Goal: Information Seeking & Learning: Learn about a topic

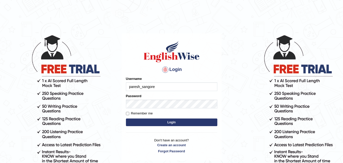
type input "paresh_sangore"
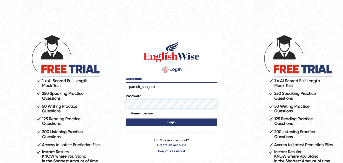
click at [126, 118] on button "Login" at bounding box center [171, 122] width 91 height 8
click at [176, 121] on button "Login" at bounding box center [171, 122] width 91 height 8
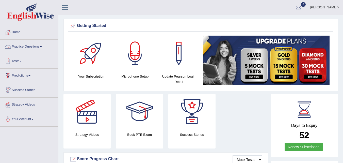
click at [31, 46] on link "Practice Questions" at bounding box center [29, 46] width 58 height 13
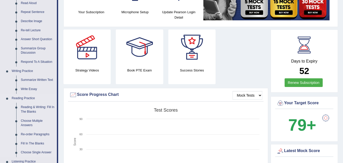
scroll to position [76, 0]
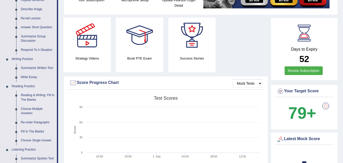
click at [32, 97] on link "Reading & Writing: Fill In The Blanks" at bounding box center [38, 97] width 38 height 13
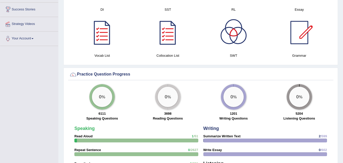
scroll to position [292, 0]
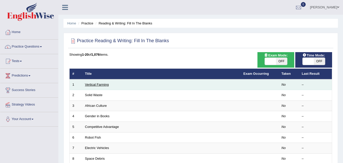
click at [92, 85] on link "Vertical Farming" at bounding box center [97, 84] width 24 height 4
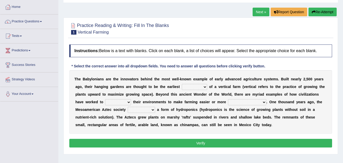
scroll to position [25, 0]
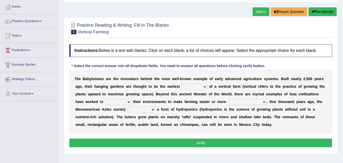
click at [204, 86] on select "prototype failure discredit protocol" at bounding box center [194, 86] width 25 height 6
select select "prototype"
click at [182, 83] on select "prototype failure discredit protocol" at bounding box center [194, 86] width 25 height 6
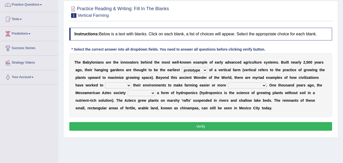
scroll to position [51, 0]
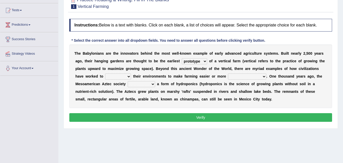
click at [127, 76] on select "manipulate escape respect disarrange" at bounding box center [118, 76] width 26 height 6
select select "manipulate"
click at [105, 73] on select "manipulate escape respect disarrange" at bounding box center [118, 76] width 26 height 6
click at [264, 77] on select "productive constructive connective counterproductive" at bounding box center [247, 76] width 38 height 6
select select "productive"
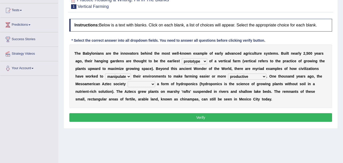
click at [228, 73] on select "productive constructive connective counterproductive" at bounding box center [247, 76] width 38 height 6
click at [152, 83] on select "domineered volunteered pioneered engineered" at bounding box center [141, 84] width 27 height 6
select select "pioneered"
click at [128, 81] on select "domineered volunteered pioneered engineered" at bounding box center [141, 84] width 27 height 6
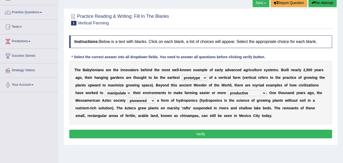
scroll to position [78, 0]
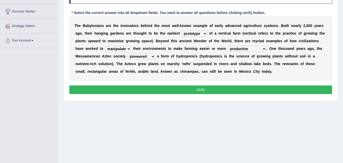
click at [190, 88] on button "Verify" at bounding box center [200, 89] width 263 height 9
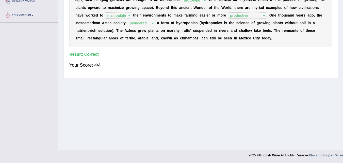
scroll to position [0, 0]
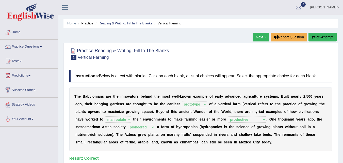
click at [265, 37] on link "Next »" at bounding box center [260, 37] width 17 height 9
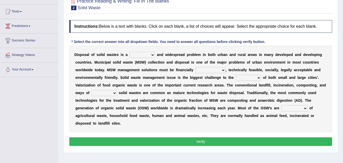
scroll to position [51, 0]
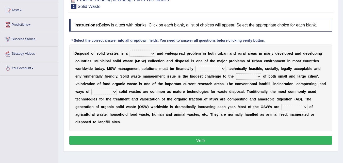
click at [151, 54] on select "slanting stinging stalling shafting" at bounding box center [141, 53] width 25 height 6
click at [129, 50] on select "slanting stinging stalling shafting" at bounding box center [141, 53] width 25 height 6
click at [152, 53] on select "slanting stinging stalling shafting" at bounding box center [141, 53] width 25 height 6
select select "stinging"
click at [129, 50] on select "slanting stinging stalling shafting" at bounding box center [141, 53] width 25 height 6
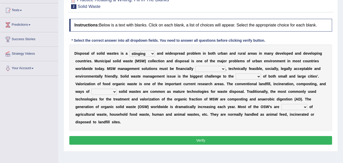
click at [223, 68] on select "unattainable sustainable objectionable treasonable" at bounding box center [210, 69] width 30 height 6
click at [259, 66] on b "l" at bounding box center [259, 68] width 1 height 4
click at [222, 70] on select "unattainable sustainable objectionable treasonable" at bounding box center [210, 69] width 30 height 6
select select "sustainable"
click at [195, 66] on select "unattainable sustainable objectionable treasonable" at bounding box center [210, 69] width 30 height 6
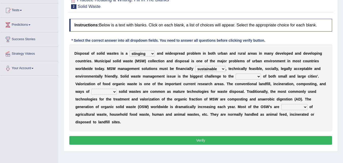
click at [259, 78] on select "plants culture authorities history" at bounding box center [247, 76] width 25 height 6
select select "authorities"
click at [235, 73] on select "plants culture authorities history" at bounding box center [247, 76] width 25 height 6
click at [115, 91] on select "reserving preserving deserving handling" at bounding box center [103, 92] width 25 height 6
select select "handling"
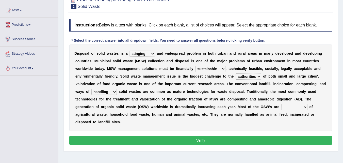
click at [91, 89] on select "reserving preserving deserving handling" at bounding box center [103, 92] width 25 height 6
click at [305, 106] on select "composed disposed composing disposing" at bounding box center [294, 107] width 26 height 6
select select "composed"
click at [281, 104] on select "composed disposed composing disposing" at bounding box center [294, 107] width 26 height 6
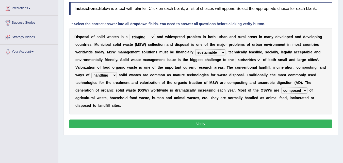
scroll to position [76, 0]
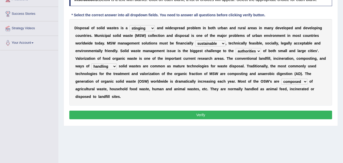
click at [199, 115] on button "Verify" at bounding box center [200, 114] width 263 height 9
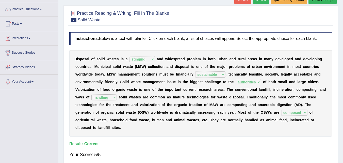
scroll to position [25, 0]
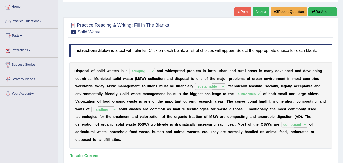
click at [32, 19] on link "Practice Questions" at bounding box center [29, 20] width 58 height 13
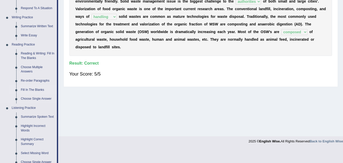
scroll to position [127, 0]
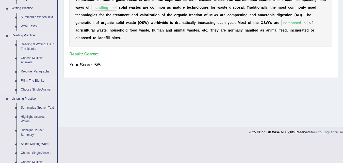
click at [37, 81] on link "Fill In The Blanks" at bounding box center [38, 80] width 38 height 9
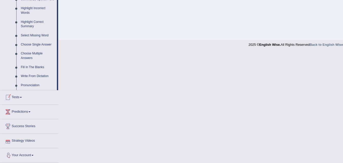
scroll to position [235, 0]
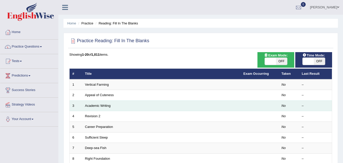
scroll to position [25, 0]
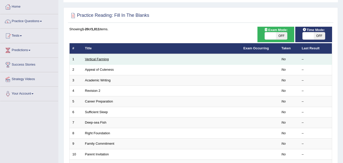
click at [103, 59] on link "Vertical Farming" at bounding box center [97, 59] width 24 height 4
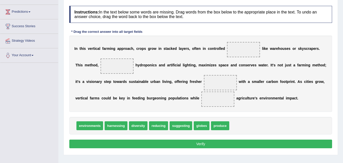
scroll to position [76, 0]
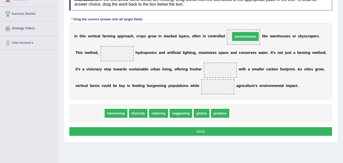
drag, startPoint x: 88, startPoint y: 114, endPoint x: 244, endPoint y: 37, distance: 173.3
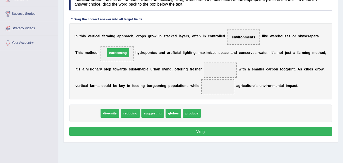
drag, startPoint x: 82, startPoint y: 112, endPoint x: 113, endPoint y: 52, distance: 67.5
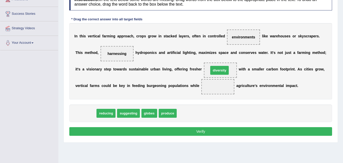
drag, startPoint x: 83, startPoint y: 113, endPoint x: 217, endPoint y: 71, distance: 140.4
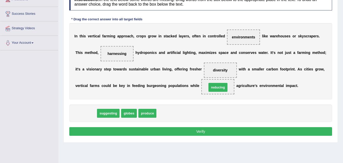
drag, startPoint x: 82, startPoint y: 113, endPoint x: 214, endPoint y: 88, distance: 134.4
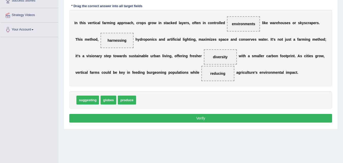
scroll to position [101, 0]
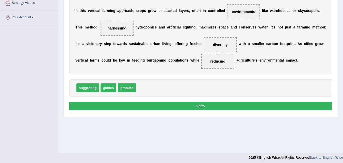
click at [178, 105] on button "Verify" at bounding box center [200, 105] width 263 height 9
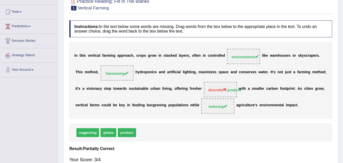
scroll to position [25, 0]
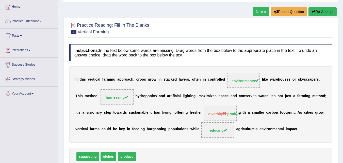
click at [258, 12] on link "Next »" at bounding box center [260, 11] width 17 height 9
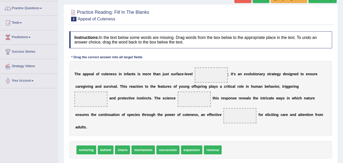
scroll to position [51, 0]
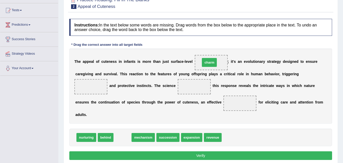
drag, startPoint x: 123, startPoint y: 138, endPoint x: 210, endPoint y: 63, distance: 114.6
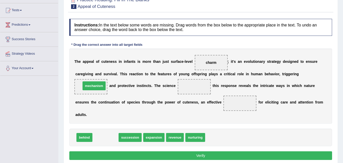
drag, startPoint x: 110, startPoint y: 138, endPoint x: 100, endPoint y: 89, distance: 49.9
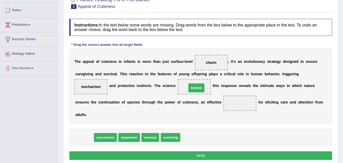
drag, startPoint x: 83, startPoint y: 138, endPoint x: 195, endPoint y: 88, distance: 122.3
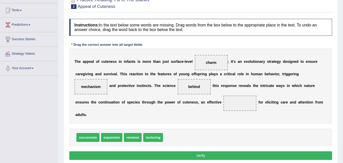
click at [95, 86] on span "mechanism" at bounding box center [91, 86] width 20 height 4
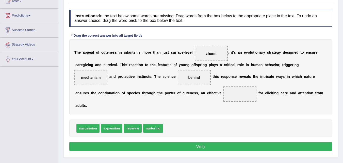
scroll to position [76, 0]
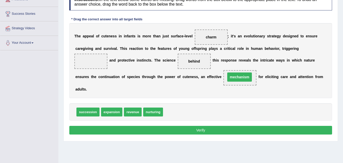
drag, startPoint x: 93, startPoint y: 61, endPoint x: 241, endPoint y: 77, distance: 149.0
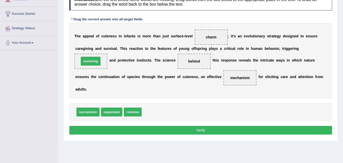
drag, startPoint x: 149, startPoint y: 111, endPoint x: 87, endPoint y: 60, distance: 80.4
click at [165, 128] on button "Verify" at bounding box center [200, 130] width 263 height 9
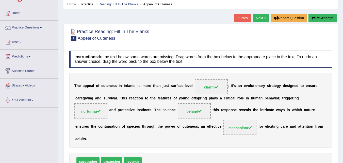
scroll to position [0, 0]
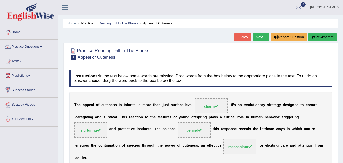
click at [255, 36] on link "Next »" at bounding box center [260, 37] width 17 height 9
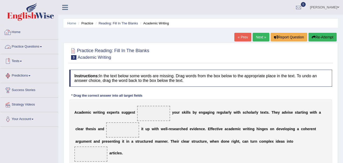
click at [19, 46] on link "Practice Questions" at bounding box center [29, 46] width 58 height 13
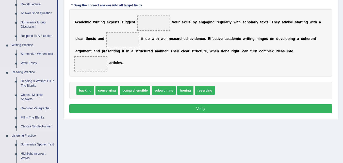
scroll to position [101, 0]
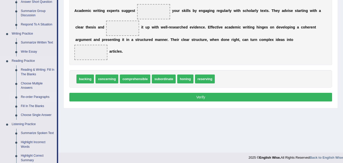
click at [32, 96] on link "Re-order Paragraphs" at bounding box center [38, 96] width 38 height 9
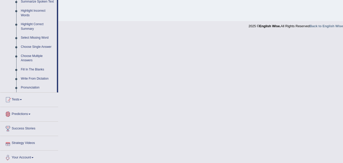
scroll to position [235, 0]
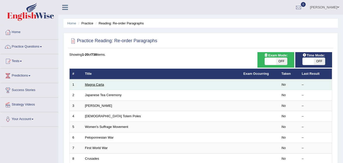
click at [98, 83] on link "Magna Carta" at bounding box center [94, 84] width 19 height 4
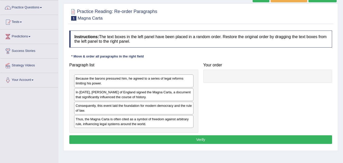
scroll to position [51, 0]
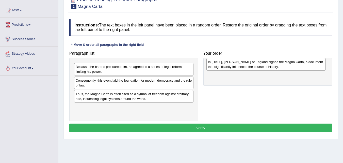
drag, startPoint x: 142, startPoint y: 83, endPoint x: 274, endPoint y: 65, distance: 133.4
click at [274, 65] on div "In 1215, King John of England signed the Magna Carta, a document that significa…" at bounding box center [265, 64] width 119 height 13
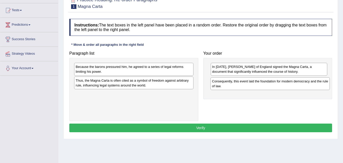
drag, startPoint x: 112, startPoint y: 83, endPoint x: 248, endPoint y: 84, distance: 136.2
click at [248, 84] on div "Consequently, this event laid the foundation for modern democracy and the rule …" at bounding box center [269, 83] width 119 height 13
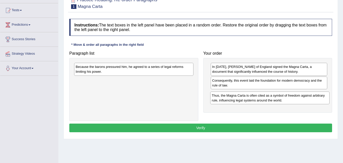
drag, startPoint x: 136, startPoint y: 83, endPoint x: 272, endPoint y: 98, distance: 136.8
click at [272, 98] on div "Thus, the Magna Carta is often cited as a symbol of freedom against arbitrary r…" at bounding box center [269, 97] width 119 height 13
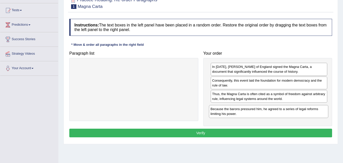
drag, startPoint x: 124, startPoint y: 70, endPoint x: 258, endPoint y: 112, distance: 141.1
click at [258, 112] on div "Because the barons pressured him, he agreed to a series of legal reforms limiti…" at bounding box center [268, 111] width 119 height 13
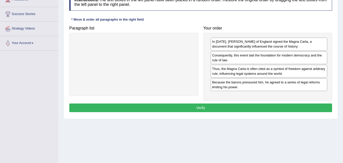
scroll to position [76, 0]
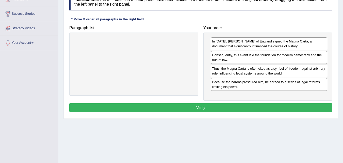
click at [225, 110] on button "Verify" at bounding box center [200, 107] width 263 height 9
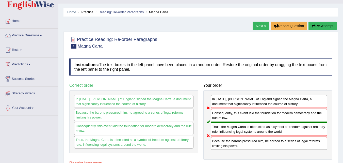
scroll to position [2, 0]
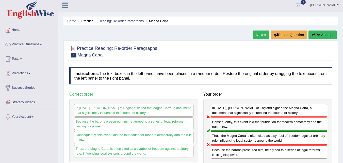
click at [260, 36] on link "Next »" at bounding box center [260, 34] width 17 height 9
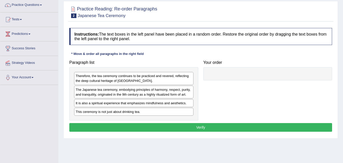
scroll to position [51, 0]
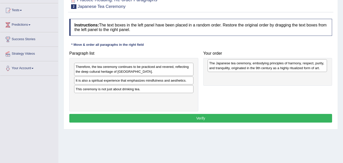
drag, startPoint x: 107, startPoint y: 83, endPoint x: 241, endPoint y: 66, distance: 134.5
click at [241, 66] on div "The Japanese tea ceremony, embodying principles of harmony, respect, purity, an…" at bounding box center [266, 65] width 119 height 13
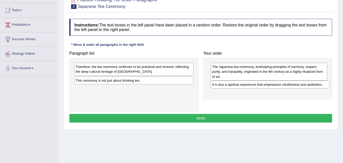
drag, startPoint x: 116, startPoint y: 81, endPoint x: 253, endPoint y: 85, distance: 136.3
click at [253, 85] on div "It is also a spiritual experience that emphasizes mindfulness and aesthetics." at bounding box center [269, 84] width 119 height 8
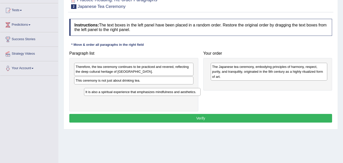
drag, startPoint x: 228, startPoint y: 85, endPoint x: 102, endPoint y: 92, distance: 126.3
click at [102, 92] on div "It is also a spiritual experience that emphasizes mindfulness and aesthetics." at bounding box center [142, 92] width 117 height 8
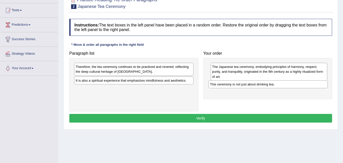
drag, startPoint x: 121, startPoint y: 81, endPoint x: 250, endPoint y: 85, distance: 128.9
click at [250, 85] on div "This ceremony is not just about drinking tea." at bounding box center [267, 84] width 119 height 8
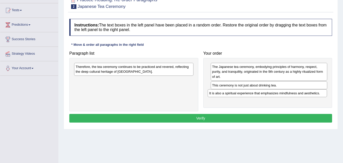
drag, startPoint x: 154, startPoint y: 81, endPoint x: 287, endPoint y: 94, distance: 134.0
click at [287, 94] on div "It is also a spiritual experience that emphasizes mindfulness and aesthetics." at bounding box center [266, 93] width 119 height 8
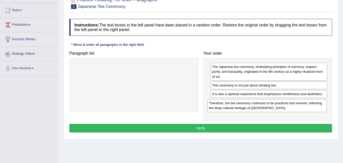
drag, startPoint x: 167, startPoint y: 71, endPoint x: 301, endPoint y: 107, distance: 138.5
click at [301, 107] on div "Therefore, the tea ceremony continues to be practiced and revered, reflecting t…" at bounding box center [266, 105] width 119 height 13
click at [240, 129] on button "Verify" at bounding box center [200, 128] width 263 height 9
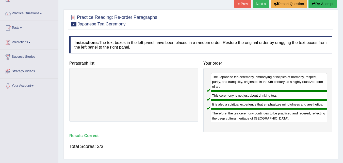
scroll to position [0, 0]
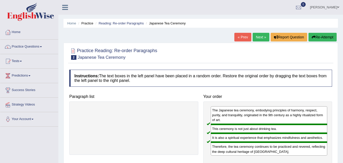
click at [257, 36] on link "Next »" at bounding box center [260, 37] width 17 height 9
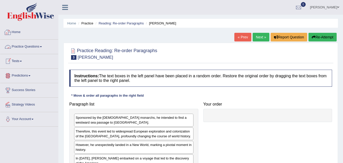
click at [19, 46] on link "Practice Questions" at bounding box center [29, 46] width 58 height 13
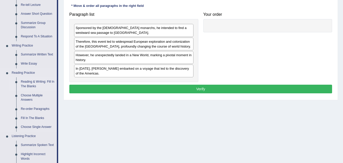
scroll to position [101, 0]
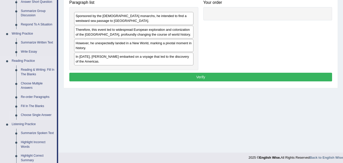
click at [34, 113] on link "Choose Single Answer" at bounding box center [38, 114] width 38 height 9
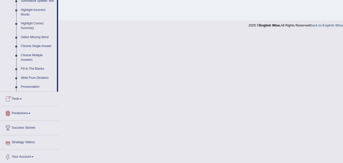
scroll to position [235, 0]
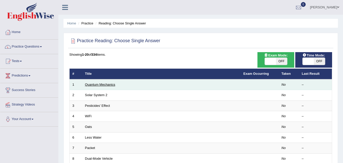
click at [103, 84] on link "Quantum Mechanics" at bounding box center [100, 84] width 30 height 4
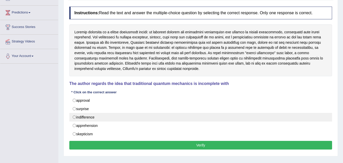
scroll to position [51, 0]
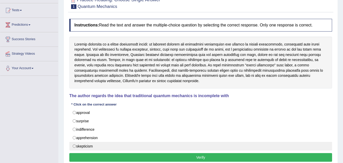
click at [97, 146] on label "skepticism" at bounding box center [200, 146] width 263 height 9
radio input "true"
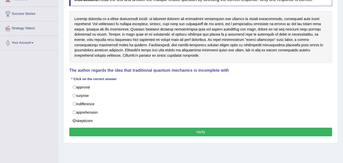
click at [173, 133] on button "Verify" at bounding box center [200, 131] width 263 height 9
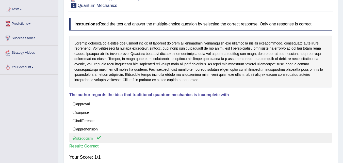
scroll to position [25, 0]
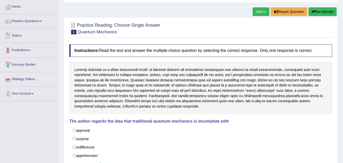
click at [15, 34] on link "Tests" at bounding box center [29, 35] width 58 height 13
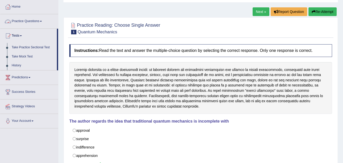
click at [25, 21] on link "Practice Questions" at bounding box center [29, 20] width 58 height 13
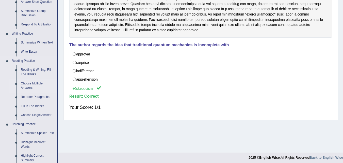
scroll to position [127, 0]
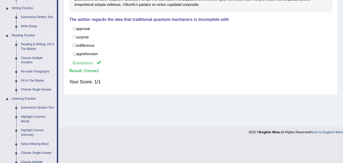
click at [29, 59] on link "Choose Multiple Answers" at bounding box center [38, 60] width 38 height 13
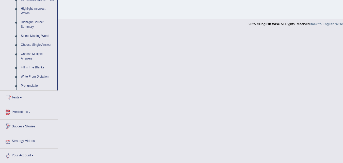
scroll to position [235, 0]
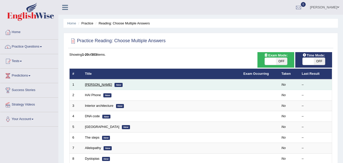
click at [90, 83] on link "[PERSON_NAME]" at bounding box center [98, 84] width 27 height 4
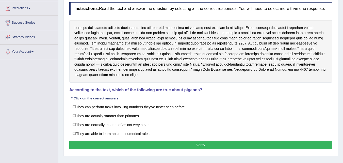
scroll to position [76, 0]
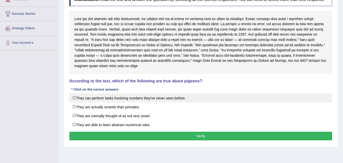
click at [109, 99] on label "They can perform tasks involving numbers they've never seen before." at bounding box center [200, 97] width 263 height 9
checkbox input "true"
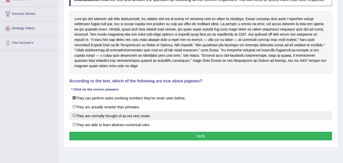
click at [109, 115] on label "They are normally thought of as not very smart." at bounding box center [200, 115] width 263 height 9
checkbox input "true"
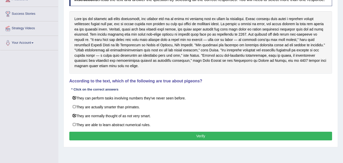
click at [155, 134] on button "Verify" at bounding box center [200, 135] width 263 height 9
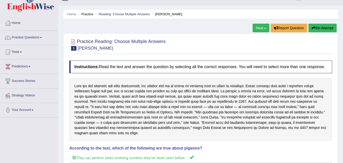
scroll to position [0, 0]
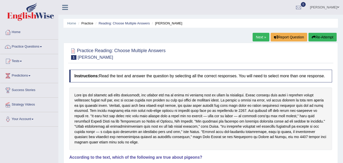
click at [258, 36] on link "Next »" at bounding box center [260, 37] width 17 height 9
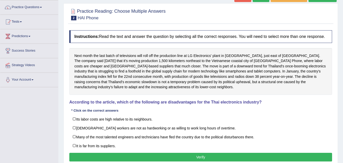
scroll to position [51, 0]
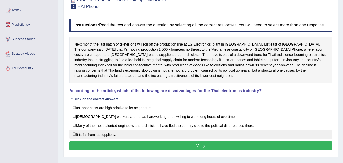
click at [74, 134] on label "It is far from its suppliers." at bounding box center [200, 133] width 263 height 9
checkbox input "true"
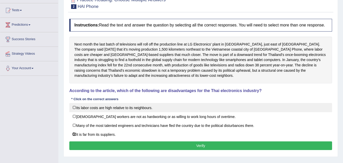
click at [75, 107] on label "Its labor costs are high relative to its neighbours." at bounding box center [200, 107] width 263 height 9
checkbox input "true"
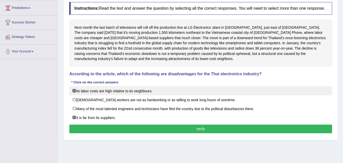
scroll to position [76, 0]
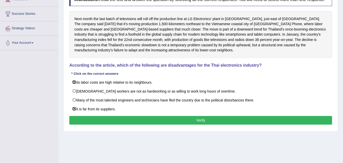
click at [154, 118] on button "Verify" at bounding box center [200, 120] width 263 height 9
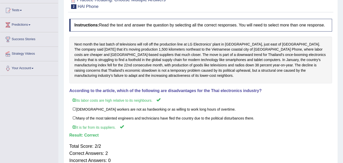
scroll to position [0, 0]
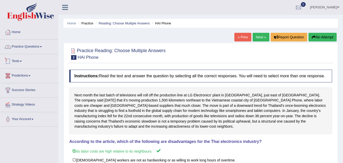
click at [26, 47] on link "Practice Questions" at bounding box center [29, 46] width 58 height 13
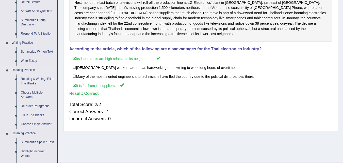
scroll to position [101, 0]
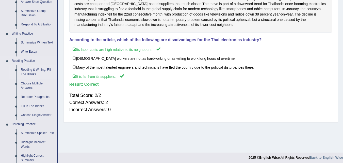
click at [31, 72] on link "Reading & Writing: Fill In The Blanks" at bounding box center [38, 71] width 38 height 13
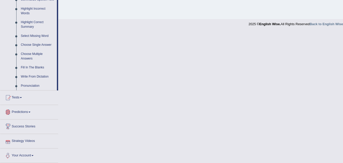
scroll to position [235, 0]
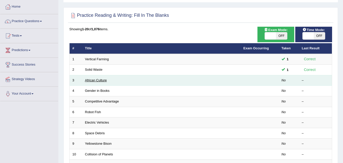
click at [96, 80] on link "African Culture" at bounding box center [96, 80] width 22 height 4
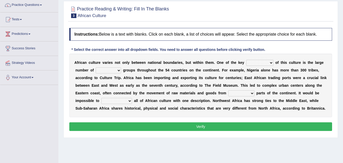
scroll to position [51, 0]
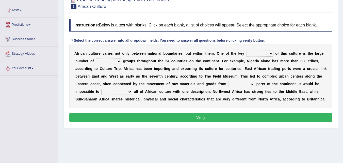
click at [270, 54] on select "conjectures features issues doubts" at bounding box center [259, 53] width 27 height 6
select select "features"
click at [246, 50] on select "conjectures features issues doubts" at bounding box center [259, 53] width 27 height 6
click at [118, 60] on select "ethic ethnic eugenic epic" at bounding box center [108, 61] width 25 height 6
select select "ethnic"
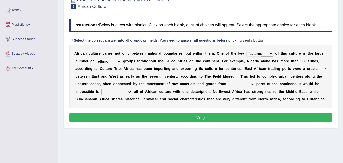
click at [96, 58] on select "ethic ethnic eugenic epic" at bounding box center [108, 61] width 25 height 6
click at [251, 84] on select "forelocked interlocked unlocked landlocked" at bounding box center [241, 84] width 26 height 6
select select "forelocked"
click at [228, 81] on select "forelocked interlocked unlocked landlocked" at bounding box center [241, 84] width 26 height 6
click at [129, 91] on select "characterize conceptualize symbolize synthesize" at bounding box center [116, 92] width 31 height 6
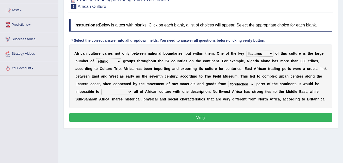
select select "symbolize"
click at [101, 89] on select "characterize conceptualize symbolize synthesize" at bounding box center [116, 92] width 31 height 6
click at [166, 114] on button "Verify" at bounding box center [200, 117] width 263 height 9
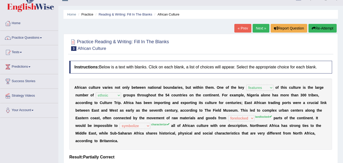
scroll to position [0, 0]
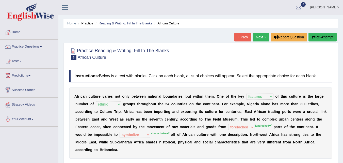
click at [260, 39] on link "Next »" at bounding box center [260, 37] width 17 height 9
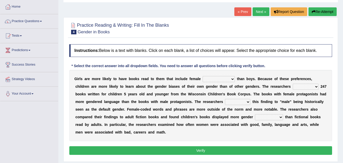
click at [232, 79] on select "protagonists cosmogonists agonists expressionists" at bounding box center [218, 79] width 32 height 6
select select "expressionists"
click at [202, 76] on select "protagonists cosmogonists agonists expressionists" at bounding box center [218, 79] width 32 height 6
click at [316, 87] on select "hydrolyzed paralyzed catalyzed analyzed" at bounding box center [305, 86] width 26 height 6
select select "analyzed"
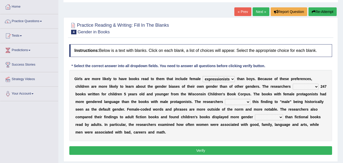
click at [292, 83] on select "hydrolyzed paralyzed catalyzed analyzed" at bounding box center [305, 86] width 26 height 6
click at [232, 79] on select "protagonists cosmogonists agonists expressionists" at bounding box center [218, 79] width 32 height 6
select select "protagonists"
click at [202, 76] on select "protagonists cosmogonists agonists expressionists" at bounding box center [218, 79] width 32 height 6
click at [246, 101] on select "contribute tribute distribute attribute" at bounding box center [237, 102] width 25 height 6
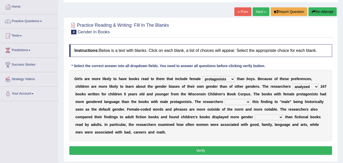
select select "attribute"
click at [225, 99] on select "contribute tribute distribute attribute" at bounding box center [237, 102] width 25 height 6
click at [280, 118] on select "stereotypes teletypes prototypes electrotypes" at bounding box center [269, 117] width 28 height 6
select select "stereotypes"
click at [255, 114] on select "stereotypes teletypes prototypes electrotypes" at bounding box center [269, 117] width 28 height 6
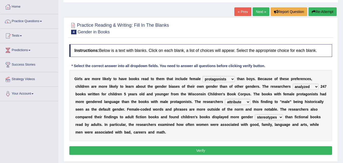
scroll to position [51, 0]
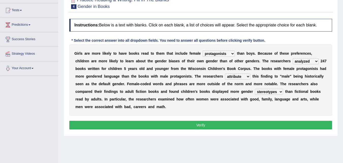
click at [202, 124] on button "Verify" at bounding box center [200, 124] width 263 height 9
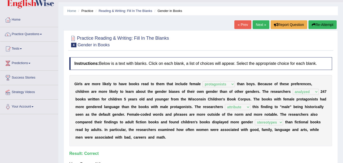
scroll to position [0, 0]
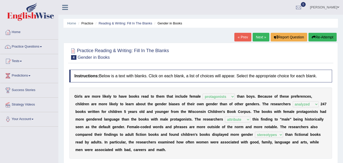
click at [258, 38] on link "Next »" at bounding box center [260, 37] width 17 height 9
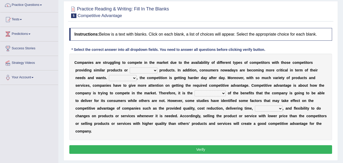
scroll to position [51, 0]
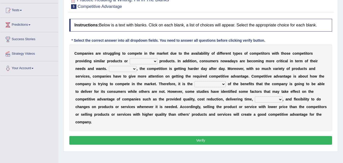
click at [154, 61] on select "constitution restitution substitution institution" at bounding box center [144, 61] width 28 height 6
select select "substitution"
click at [130, 58] on select "constitution restitution substitution institution" at bounding box center [144, 61] width 28 height 6
click at [133, 68] on select "However Instead Additionally Therefore" at bounding box center [123, 69] width 28 height 6
click at [109, 66] on select "However Instead Additionally Therefore" at bounding box center [123, 69] width 28 height 6
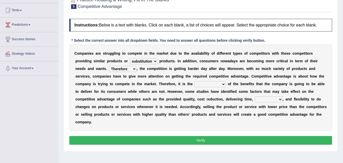
click at [133, 69] on select "However Instead Additionally Therefore" at bounding box center [123, 69] width 28 height 6
select select "Additionally"
click at [109, 66] on select "However Instead Additionally Therefore" at bounding box center [123, 69] width 28 height 6
click at [222, 84] on select "dissemination ordination determination incarnation" at bounding box center [209, 84] width 31 height 6
select select "determination"
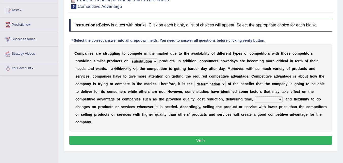
click at [194, 81] on select "dissemination ordination determination incarnation" at bounding box center [209, 84] width 31 height 6
click at [278, 99] on select "captivation aggregation deprivation innovation" at bounding box center [269, 99] width 28 height 6
select select "innovation"
click at [255, 96] on select "captivation aggregation deprivation innovation" at bounding box center [269, 99] width 28 height 6
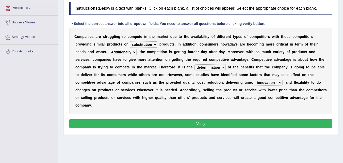
scroll to position [76, 0]
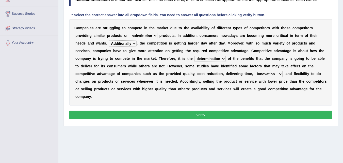
click at [196, 115] on button "Verify" at bounding box center [200, 114] width 263 height 9
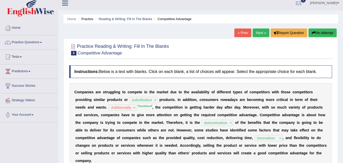
scroll to position [0, 0]
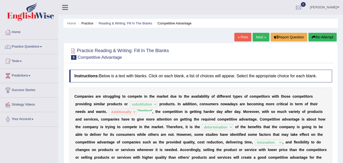
click at [255, 36] on link "Next »" at bounding box center [260, 37] width 17 height 9
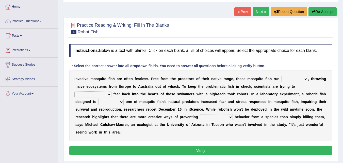
scroll to position [51, 0]
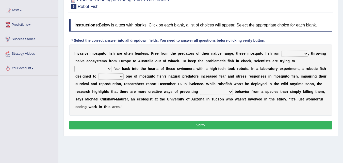
click at [305, 55] on select "occupant flippant rampant concordant" at bounding box center [294, 53] width 27 height 6
click at [287, 108] on div "I n v a s i v e m o s q u i t o f i s h a r e o f t e n f e a r l e s s . F r e…" at bounding box center [200, 79] width 263 height 71
click at [111, 66] on select "accept spike strike [PERSON_NAME]" at bounding box center [92, 69] width 37 height 6
click at [262, 108] on div "I n v a s i v e m o s q u i t o f i s h a r e o f t e n f e a r l e s s . F r e…" at bounding box center [200, 79] width 263 height 71
click at [305, 55] on select "occupant flippant rampant concordant" at bounding box center [294, 53] width 27 height 6
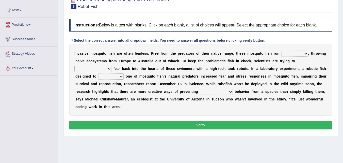
click at [324, 61] on div "I n v a s i v e m o s q u i t o f i s h a r e o f t e n f e a r l e s s . F r e…" at bounding box center [200, 79] width 263 height 71
click at [111, 66] on select "accept spike strike drake" at bounding box center [92, 69] width 37 height 6
select select "strike"
click at [111, 66] on select "accept spike strike drake" at bounding box center [92, 69] width 37 height 6
click at [98, 76] on select "bequest mimic battle conquest" at bounding box center [110, 76] width 25 height 6
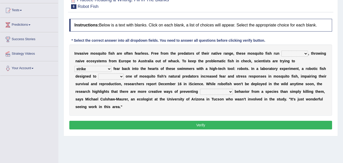
select select "mimic"
click at [98, 73] on select "bequest mimic battle conquest" at bounding box center [110, 76] width 25 height 6
click at [213, 93] on select "unprivileged unprecedented uncharted unwanted" at bounding box center [216, 92] width 33 height 6
select select "unwanted"
click at [200, 89] on select "unprivileged unprecedented uncharted unwanted" at bounding box center [216, 92] width 33 height 6
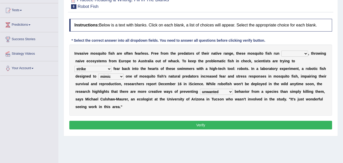
click at [304, 55] on select "occupant flippant rampant concordant" at bounding box center [294, 53] width 27 height 6
select select "rampant"
click at [281, 50] on select "occupant flippant rampant concordant" at bounding box center [294, 53] width 27 height 6
click at [225, 126] on button "Verify" at bounding box center [200, 124] width 263 height 9
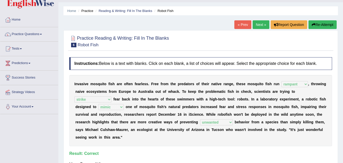
scroll to position [0, 0]
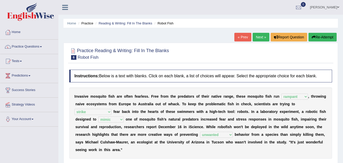
click at [261, 38] on link "Next »" at bounding box center [260, 37] width 17 height 9
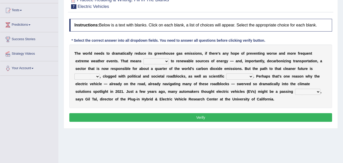
click at [166, 62] on select "grafting drafting crafting shifting" at bounding box center [155, 61] width 25 height 6
select select "shifting"
click at [143, 58] on select "grafting drafting crafting shifting" at bounding box center [155, 61] width 25 height 6
click at [97, 77] on select "daunting daunted daunt dauntless" at bounding box center [86, 76] width 25 height 6
select select "daunted"
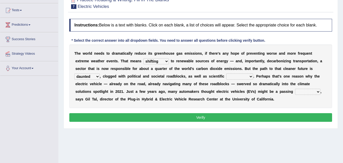
click at [74, 73] on select "daunting daunted daunt dauntless" at bounding box center [86, 76] width 25 height 6
click at [250, 76] on select "spectacles obstacles tentacles receptacles" at bounding box center [239, 76] width 27 height 6
select select "obstacles"
click at [226, 73] on select "spectacles obstacles tentacles receptacles" at bounding box center [239, 76] width 27 height 6
click at [317, 92] on select "fad gad tad lad" at bounding box center [307, 92] width 25 height 6
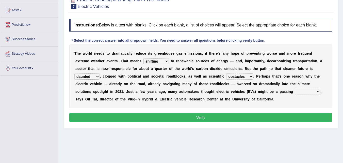
select select "fad"
click at [295, 89] on select "fad gad tad lad" at bounding box center [307, 92] width 25 height 6
click at [179, 116] on button "Verify" at bounding box center [200, 117] width 263 height 9
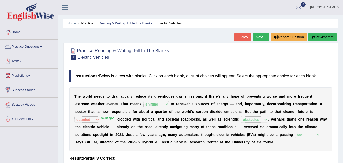
click at [26, 44] on link "Practice Questions" at bounding box center [29, 46] width 58 height 13
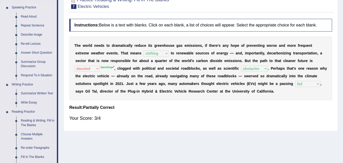
scroll to position [76, 0]
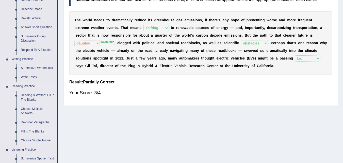
click at [32, 131] on link "Fill In The Blanks" at bounding box center [38, 131] width 38 height 9
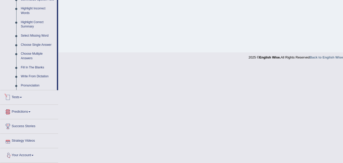
scroll to position [235, 0]
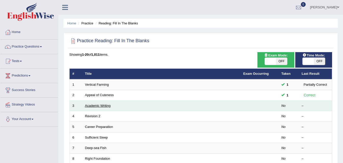
click at [104, 105] on link "Academic Writing" at bounding box center [98, 105] width 26 height 4
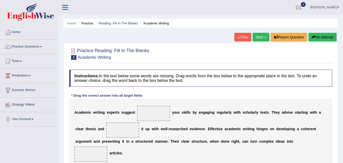
click at [27, 47] on link "Practice Questions" at bounding box center [29, 46] width 58 height 13
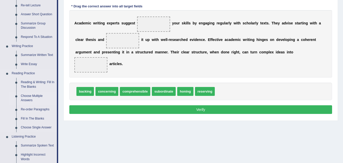
scroll to position [101, 0]
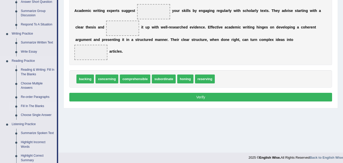
click at [37, 105] on link "Fill In The Blanks" at bounding box center [38, 105] width 38 height 9
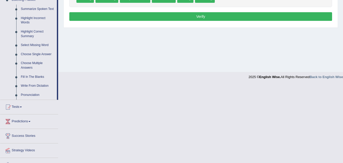
scroll to position [199, 0]
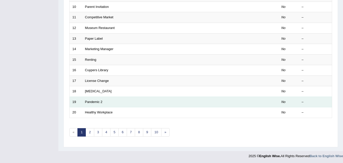
scroll to position [173, 0]
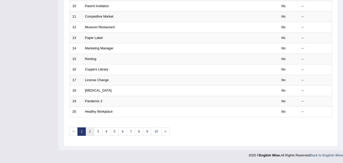
click at [90, 132] on link "2" at bounding box center [89, 131] width 8 height 8
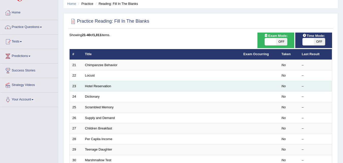
scroll to position [25, 0]
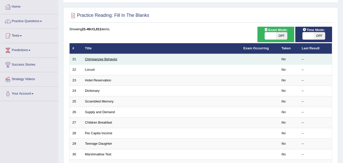
click at [109, 59] on link "Chimpanzee Behavior" at bounding box center [101, 59] width 32 height 4
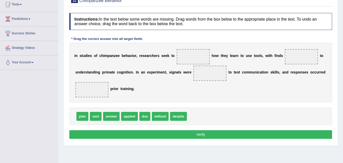
scroll to position [76, 0]
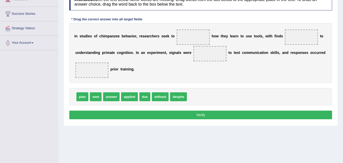
click at [83, 97] on span "plan" at bounding box center [82, 96] width 12 height 9
drag, startPoint x: 113, startPoint y: 97, endPoint x: 195, endPoint y: 34, distance: 103.3
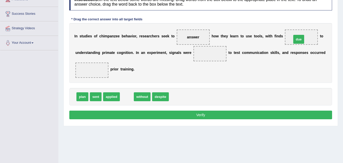
drag, startPoint x: 125, startPoint y: 96, endPoint x: 297, endPoint y: 39, distance: 181.0
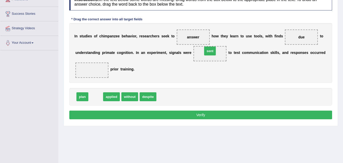
drag, startPoint x: 95, startPoint y: 96, endPoint x: 209, endPoint y: 50, distance: 123.3
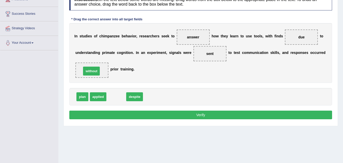
drag, startPoint x: 118, startPoint y: 96, endPoint x: 93, endPoint y: 71, distance: 35.7
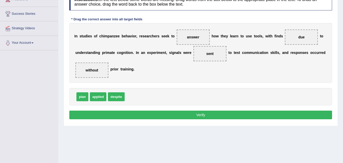
click at [148, 114] on button "Verify" at bounding box center [200, 114] width 263 height 9
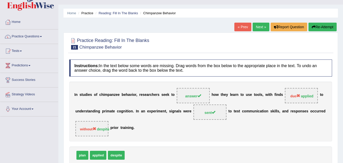
scroll to position [0, 0]
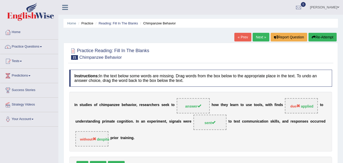
click at [255, 38] on link "Next »" at bounding box center [260, 37] width 17 height 9
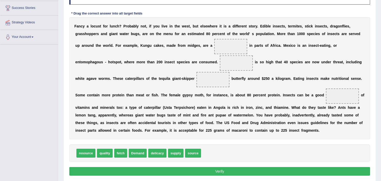
scroll to position [72, 0]
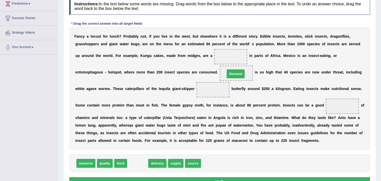
drag, startPoint x: 136, startPoint y: 163, endPoint x: 234, endPoint y: 74, distance: 132.5
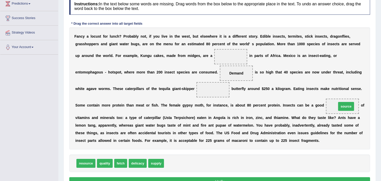
drag, startPoint x: 175, startPoint y: 164, endPoint x: 347, endPoint y: 107, distance: 181.6
drag, startPoint x: 158, startPoint y: 163, endPoint x: 218, endPoint y: 90, distance: 94.1
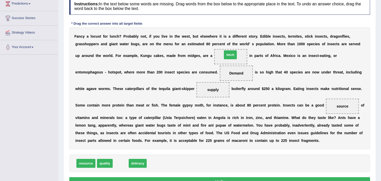
drag, startPoint x: 119, startPoint y: 164, endPoint x: 229, endPoint y: 56, distance: 153.9
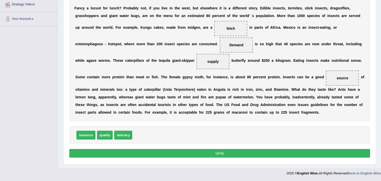
click at [230, 151] on button "Verify" at bounding box center [219, 153] width 301 height 9
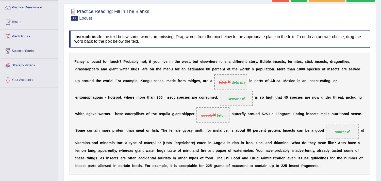
scroll to position [29, 0]
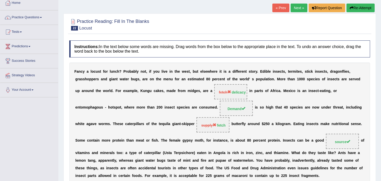
click at [296, 8] on link "Next »" at bounding box center [298, 8] width 17 height 9
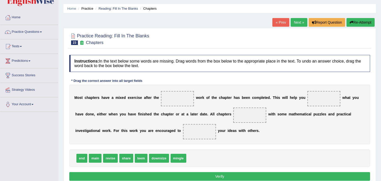
scroll to position [28, 0]
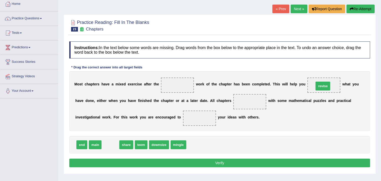
drag, startPoint x: 110, startPoint y: 144, endPoint x: 322, endPoint y: 85, distance: 220.2
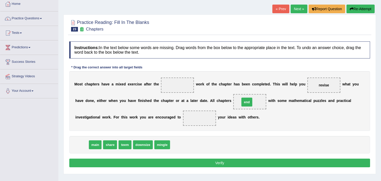
drag, startPoint x: 82, startPoint y: 145, endPoint x: 247, endPoint y: 102, distance: 170.6
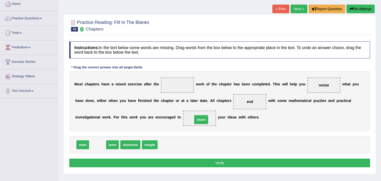
drag, startPoint x: 95, startPoint y: 143, endPoint x: 198, endPoint y: 118, distance: 106.5
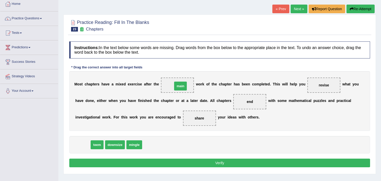
drag, startPoint x: 80, startPoint y: 145, endPoint x: 178, endPoint y: 86, distance: 113.9
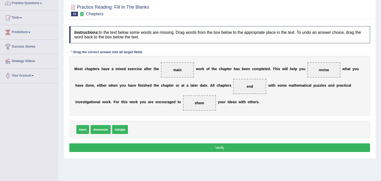
scroll to position [56, 0]
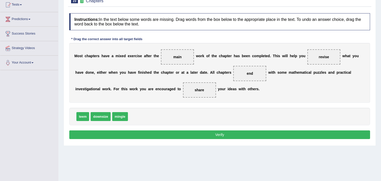
click at [211, 133] on button "Verify" at bounding box center [219, 134] width 301 height 9
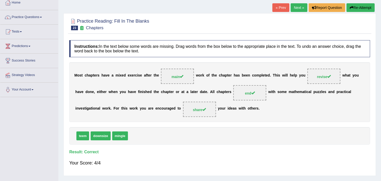
scroll to position [0, 0]
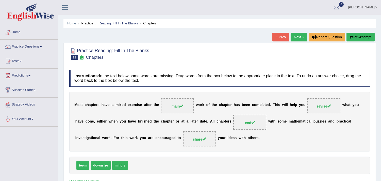
click at [296, 36] on link "Next »" at bounding box center [298, 37] width 17 height 9
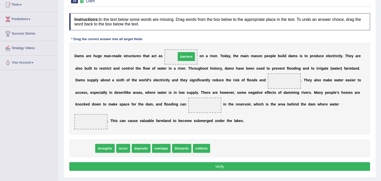
drag, startPoint x: 83, startPoint y: 149, endPoint x: 184, endPoint y: 57, distance: 136.5
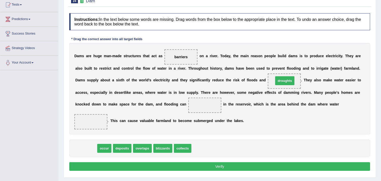
drag, startPoint x: 86, startPoint y: 149, endPoint x: 285, endPoint y: 82, distance: 209.7
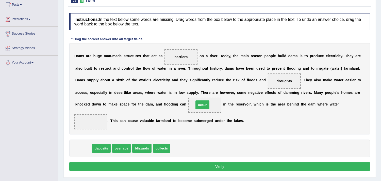
drag, startPoint x: 83, startPoint y: 149, endPoint x: 202, endPoint y: 105, distance: 126.6
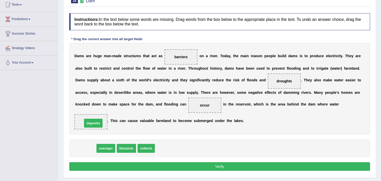
drag, startPoint x: 85, startPoint y: 147, endPoint x: 93, endPoint y: 121, distance: 26.5
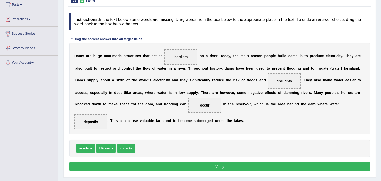
click at [240, 165] on button "Verify" at bounding box center [219, 166] width 301 height 9
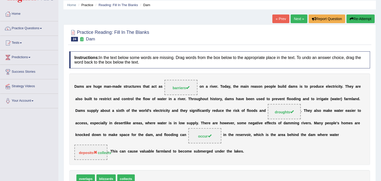
scroll to position [28, 0]
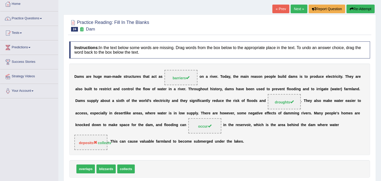
click at [299, 9] on link "Next »" at bounding box center [298, 9] width 17 height 9
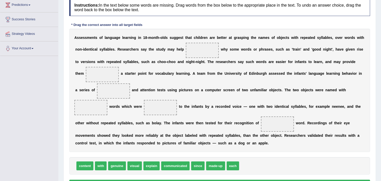
scroll to position [84, 0]
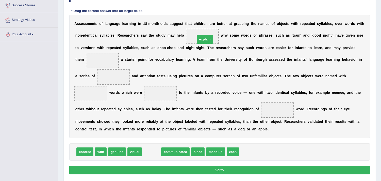
drag, startPoint x: 155, startPoint y: 152, endPoint x: 208, endPoint y: 40, distance: 124.6
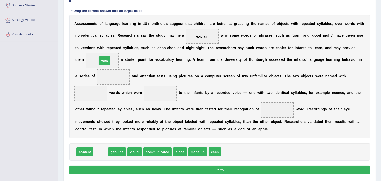
drag, startPoint x: 101, startPoint y: 153, endPoint x: 105, endPoint y: 62, distance: 90.9
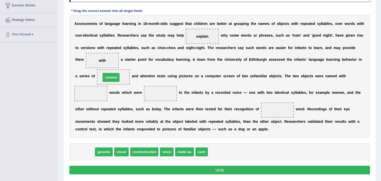
drag, startPoint x: 82, startPoint y: 151, endPoint x: 108, endPoint y: 77, distance: 78.5
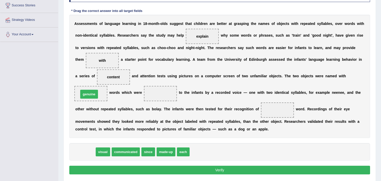
drag, startPoint x: 86, startPoint y: 152, endPoint x: 90, endPoint y: 95, distance: 57.7
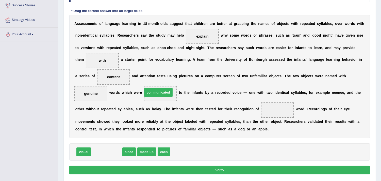
drag, startPoint x: 108, startPoint y: 151, endPoint x: 160, endPoint y: 92, distance: 79.1
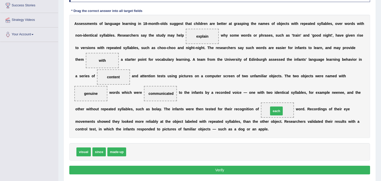
drag, startPoint x: 133, startPoint y: 151, endPoint x: 275, endPoint y: 111, distance: 148.0
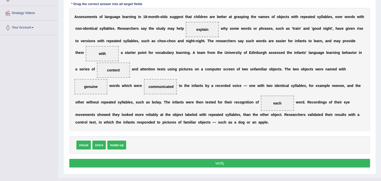
scroll to position [101, 0]
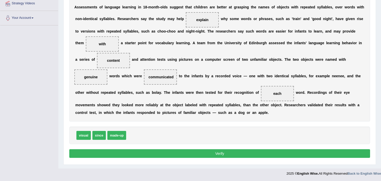
click at [225, 153] on button "Verify" at bounding box center [219, 153] width 301 height 9
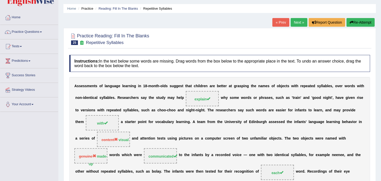
scroll to position [1, 0]
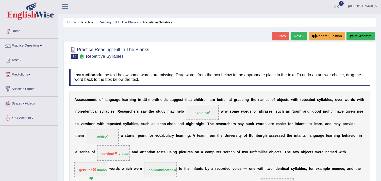
click at [299, 37] on link "Next »" at bounding box center [298, 36] width 17 height 9
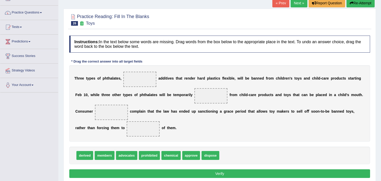
scroll to position [56, 0]
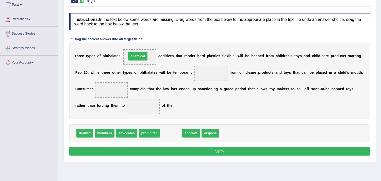
drag, startPoint x: 168, startPoint y: 133, endPoint x: 135, endPoint y: 56, distance: 83.7
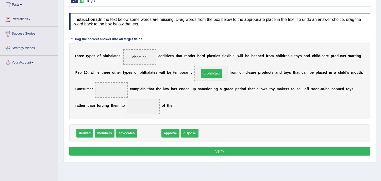
drag, startPoint x: 149, startPoint y: 133, endPoint x: 211, endPoint y: 73, distance: 86.3
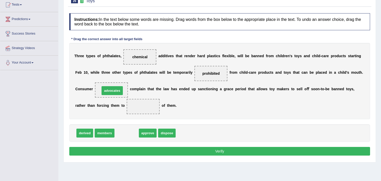
drag, startPoint x: 123, startPoint y: 133, endPoint x: 109, endPoint y: 91, distance: 45.0
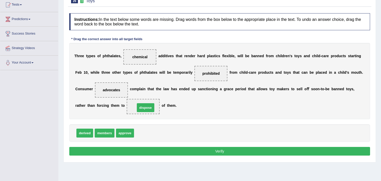
drag, startPoint x: 142, startPoint y: 132, endPoint x: 144, endPoint y: 106, distance: 26.2
click at [214, 151] on button "Verify" at bounding box center [219, 151] width 301 height 9
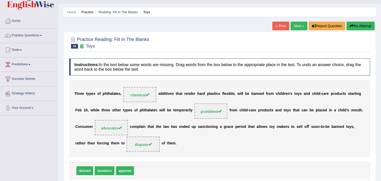
scroll to position [0, 0]
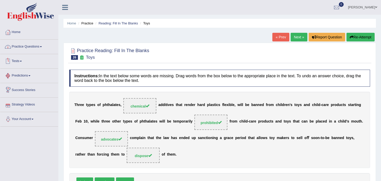
click at [27, 47] on link "Practice Questions" at bounding box center [29, 46] width 58 height 13
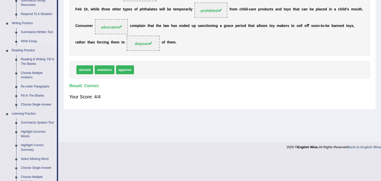
scroll to position [113, 0]
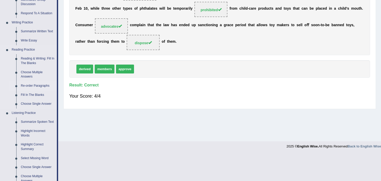
click at [31, 84] on link "Re-order Paragraphs" at bounding box center [38, 85] width 38 height 9
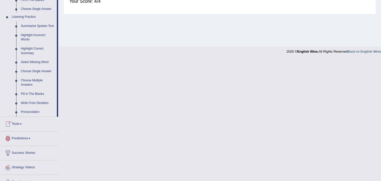
scroll to position [217, 0]
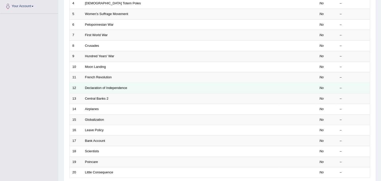
scroll to position [141, 0]
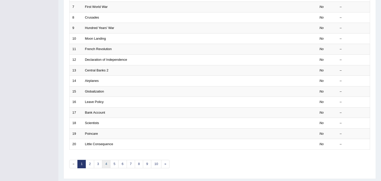
click at [106, 163] on link "4" at bounding box center [106, 164] width 8 height 8
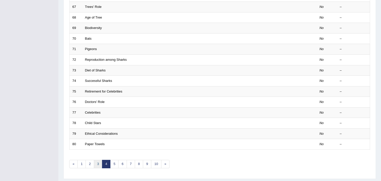
click at [96, 164] on link "3" at bounding box center [98, 164] width 8 height 8
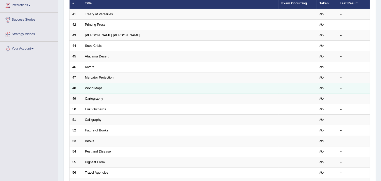
scroll to position [84, 0]
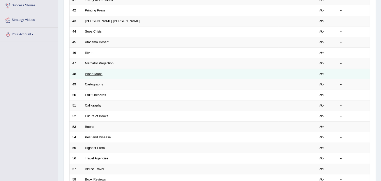
click at [96, 73] on link "World Maps" at bounding box center [94, 74] width 18 height 4
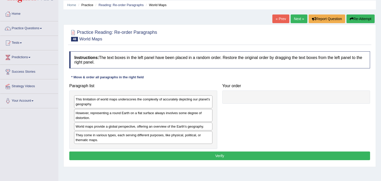
scroll to position [28, 0]
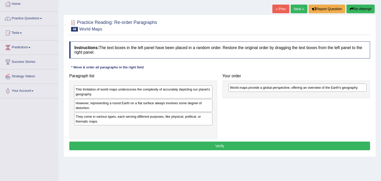
drag, startPoint x: 124, startPoint y: 116, endPoint x: 279, endPoint y: 87, distance: 156.9
click at [279, 87] on div "World maps provide a global perspective, offering an overview of the Earth's ge…" at bounding box center [297, 87] width 138 height 8
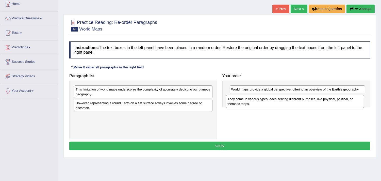
drag, startPoint x: 155, startPoint y: 120, endPoint x: 307, endPoint y: 103, distance: 152.7
click at [307, 103] on div "They come in various types, each serving different purposes, like physical, pol…" at bounding box center [295, 101] width 138 height 13
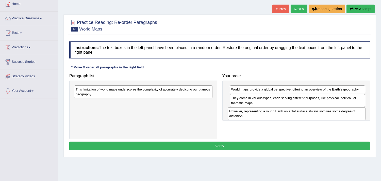
drag, startPoint x: 179, startPoint y: 107, endPoint x: 333, endPoint y: 115, distance: 153.7
click at [333, 115] on div "However, representing a round Earth on a flat surface always involves some degr…" at bounding box center [297, 113] width 138 height 13
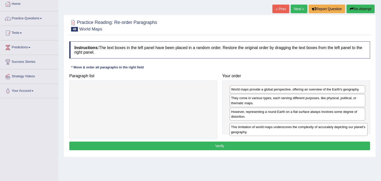
drag, startPoint x: 128, startPoint y: 94, endPoint x: 283, endPoint y: 131, distance: 159.7
click at [283, 131] on div "This limitation of world maps underscores the complexity of accurately depictin…" at bounding box center [298, 129] width 138 height 13
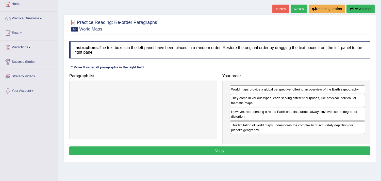
click at [207, 151] on button "Verify" at bounding box center [219, 150] width 301 height 9
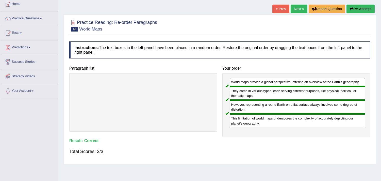
click at [293, 9] on link "Next »" at bounding box center [298, 9] width 17 height 9
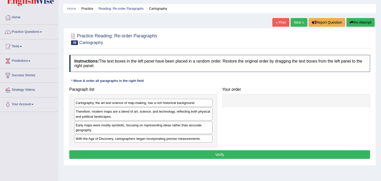
scroll to position [28, 0]
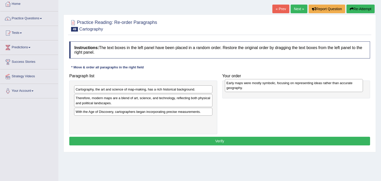
drag, startPoint x: 144, startPoint y: 113, endPoint x: 294, endPoint y: 85, distance: 153.0
click at [295, 84] on div "Early maps were mostly symbolic, focusing on representing ideas rather than acc…" at bounding box center [294, 85] width 138 height 13
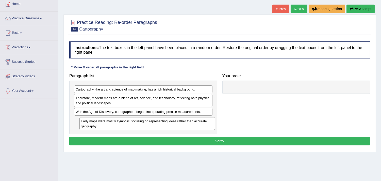
drag, startPoint x: 240, startPoint y: 90, endPoint x: 88, endPoint y: 118, distance: 155.0
click at [87, 121] on div "Early maps were mostly symbolic, focusing on representing ideas rather than acc…" at bounding box center [146, 123] width 135 height 13
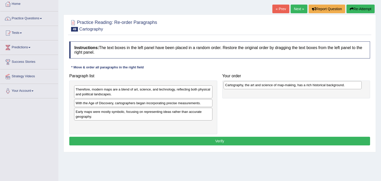
drag, startPoint x: 105, startPoint y: 88, endPoint x: 254, endPoint y: 84, distance: 149.5
click at [254, 84] on div "Cartography, the art and science of map-making, has a rich historical backgroun…" at bounding box center [292, 85] width 138 height 8
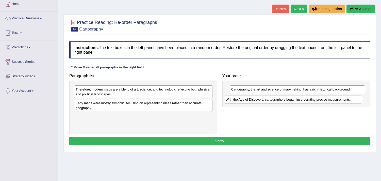
drag, startPoint x: 162, startPoint y: 103, endPoint x: 313, endPoint y: 99, distance: 150.2
click at [313, 99] on div "With the Age of Discovery, cartographers began incorporating precise measuremen…" at bounding box center [293, 99] width 138 height 8
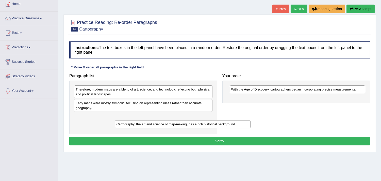
drag, startPoint x: 247, startPoint y: 90, endPoint x: 146, endPoint y: 118, distance: 104.7
click at [132, 124] on div "Cartography, the art and science of map-making, has a rich historical backgroun…" at bounding box center [182, 124] width 135 height 8
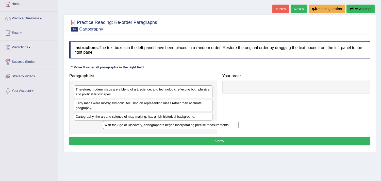
drag, startPoint x: 240, startPoint y: 88, endPoint x: 106, endPoint y: 126, distance: 139.8
click at [106, 126] on div "With the Age of Discovery, cartographers began incorporating precise measuremen…" at bounding box center [162, 126] width 135 height 8
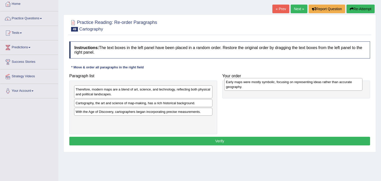
drag, startPoint x: 115, startPoint y: 107, endPoint x: 266, endPoint y: 85, distance: 151.6
click at [266, 85] on div "Early maps were mostly symbolic, focusing on representing ideas rather than acc…" at bounding box center [293, 84] width 138 height 13
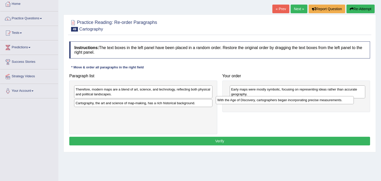
drag, startPoint x: 148, startPoint y: 112, endPoint x: 290, endPoint y: 101, distance: 142.5
click at [290, 101] on div "With the Age of Discovery, cartographers began incorporating precise measuremen…" at bounding box center [285, 100] width 138 height 8
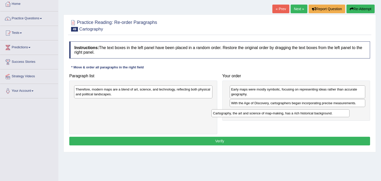
drag, startPoint x: 168, startPoint y: 103, endPoint x: 305, endPoint y: 113, distance: 137.6
click at [305, 113] on div "Cartography, the art and science of map-making, has a rich historical backgroun…" at bounding box center [280, 113] width 138 height 8
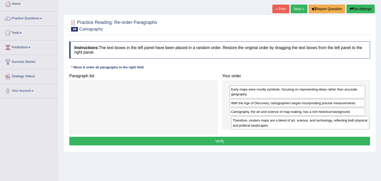
drag, startPoint x: 134, startPoint y: 90, endPoint x: 245, endPoint y: 124, distance: 116.5
click at [290, 120] on div "Therefore, modern maps are a blend of art, science, and technology, reflecting …" at bounding box center [300, 122] width 138 height 13
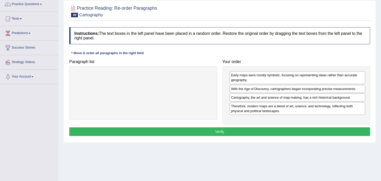
scroll to position [56, 0]
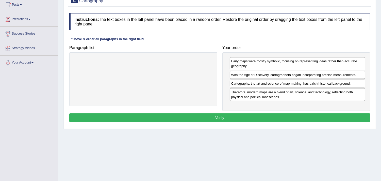
click at [234, 115] on button "Verify" at bounding box center [219, 117] width 301 height 9
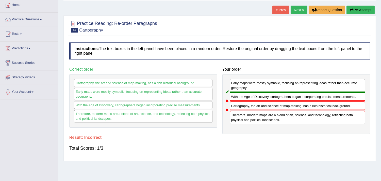
scroll to position [0, 0]
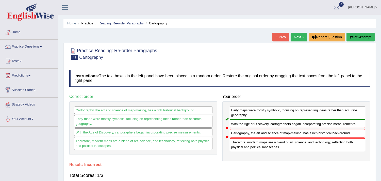
click at [295, 37] on link "Next »" at bounding box center [298, 37] width 17 height 9
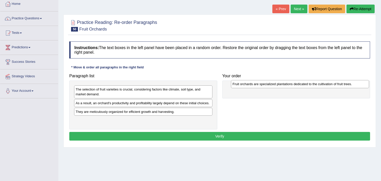
drag, startPoint x: 164, startPoint y: 88, endPoint x: 320, endPoint y: 83, distance: 156.8
click at [320, 83] on div "Fruit orchards are specialized plantations dedicated to the cultivation of frui…" at bounding box center [300, 84] width 138 height 8
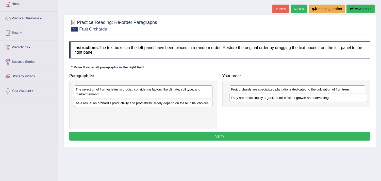
drag, startPoint x: 186, startPoint y: 112, endPoint x: 341, endPoint y: 98, distance: 155.6
click at [341, 98] on div "They are meticulously organized for efficient growth and harvesting." at bounding box center [298, 98] width 138 height 8
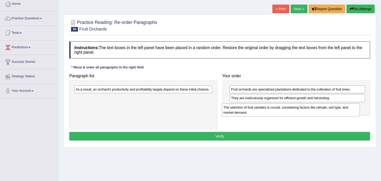
drag, startPoint x: 175, startPoint y: 93, endPoint x: 326, endPoint y: 111, distance: 151.9
click at [326, 111] on div "The selection of fruit varieties is crucial, considering factors like climate, …" at bounding box center [291, 109] width 138 height 13
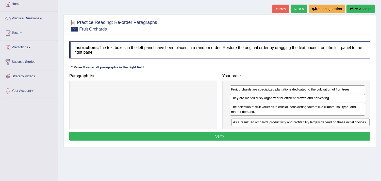
drag, startPoint x: 190, startPoint y: 89, endPoint x: 348, endPoint y: 122, distance: 160.3
click at [348, 122] on div "As a result, an orchard's productivity and profitability largely depend on thes…" at bounding box center [300, 122] width 138 height 8
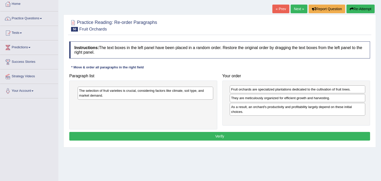
drag, startPoint x: 273, startPoint y: 109, endPoint x: 121, endPoint y: 93, distance: 152.8
click at [121, 93] on div "The selection of fruit varieties is crucial, considering factors like climate, …" at bounding box center [145, 92] width 135 height 13
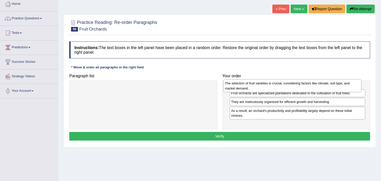
drag, startPoint x: 177, startPoint y: 91, endPoint x: 326, endPoint y: 85, distance: 149.3
click at [326, 85] on div "The selection of fruit varieties is crucial, considering factors like climate, …" at bounding box center [292, 85] width 138 height 13
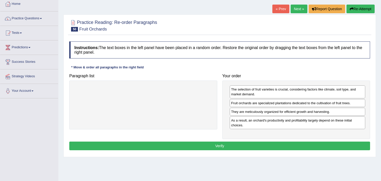
click at [196, 144] on button "Verify" at bounding box center [219, 145] width 301 height 9
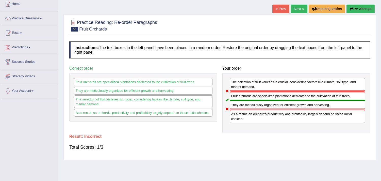
click at [189, 148] on div "Total Scores: 1/3" at bounding box center [219, 147] width 301 height 12
click at [296, 9] on link "Next »" at bounding box center [298, 9] width 17 height 9
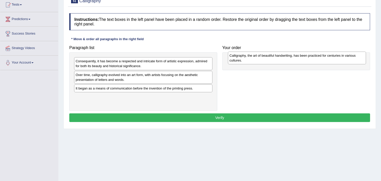
drag, startPoint x: 138, startPoint y: 78, endPoint x: 292, endPoint y: 59, distance: 154.9
click at [292, 59] on div "Calligraphy, the art of beautiful handwriting, has been practiced for centuries…" at bounding box center [297, 57] width 138 height 13
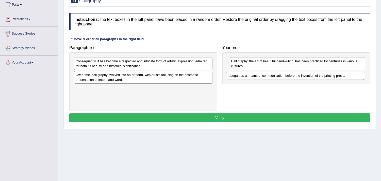
drag, startPoint x: 191, startPoint y: 89, endPoint x: 343, endPoint y: 76, distance: 152.5
click at [343, 76] on div "It began as a means of communication before the invention of the printing press." at bounding box center [295, 76] width 138 height 8
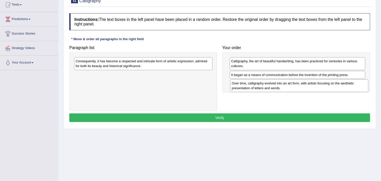
drag, startPoint x: 175, startPoint y: 79, endPoint x: 331, endPoint y: 87, distance: 156.2
click at [331, 87] on div "Over time, calligraphy evolved into an art form, with artists focusing on the a…" at bounding box center [299, 85] width 138 height 13
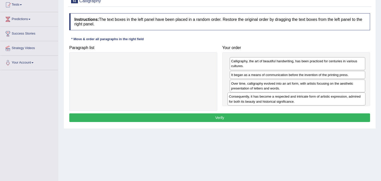
drag, startPoint x: 127, startPoint y: 65, endPoint x: 279, endPoint y: 100, distance: 156.0
click at [281, 100] on div "Consequently, it has become a respected and intricate form of artistic expressi…" at bounding box center [296, 98] width 138 height 13
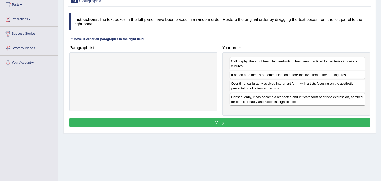
click at [227, 123] on button "Verify" at bounding box center [219, 122] width 301 height 9
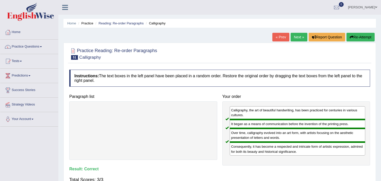
click at [296, 37] on link "Next »" at bounding box center [298, 37] width 17 height 9
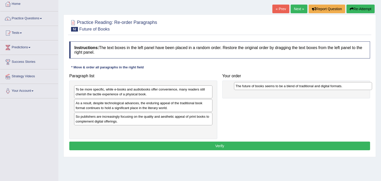
drag, startPoint x: 153, startPoint y: 131, endPoint x: 313, endPoint y: 87, distance: 165.8
click at [313, 87] on div "The future of books seems to be a blend of traditional and digital formats." at bounding box center [303, 86] width 138 height 8
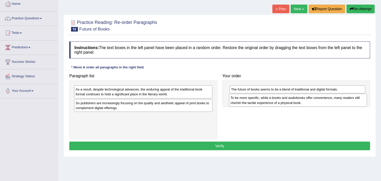
drag, startPoint x: 147, startPoint y: 91, endPoint x: 301, endPoint y: 100, distance: 155.0
click at [301, 100] on div "To be more specific, while e-books and audiobooks offer convenience, many reade…" at bounding box center [298, 100] width 138 height 13
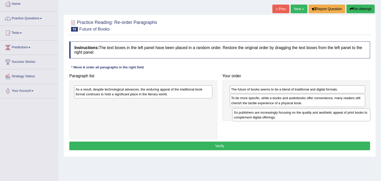
drag, startPoint x: 129, startPoint y: 105, endPoint x: 287, endPoint y: 114, distance: 158.3
click at [287, 114] on div "So publishers are increasingly focusing on the quality and aesthetic appeal of …" at bounding box center [301, 114] width 138 height 13
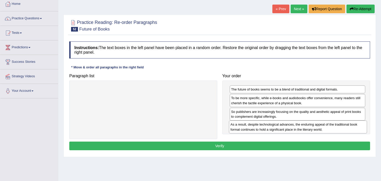
drag, startPoint x: 123, startPoint y: 92, endPoint x: 279, endPoint y: 126, distance: 159.1
click at [278, 126] on div "As a result, despite technological advances, the enduring appeal of the traditi…" at bounding box center [298, 126] width 138 height 13
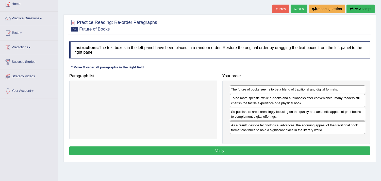
click at [224, 152] on button "Verify" at bounding box center [219, 150] width 301 height 9
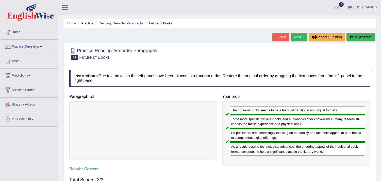
scroll to position [28, 0]
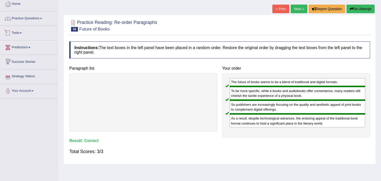
click at [25, 17] on link "Practice Questions" at bounding box center [29, 17] width 58 height 13
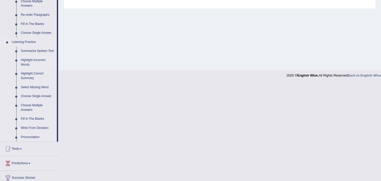
scroll to position [197, 0]
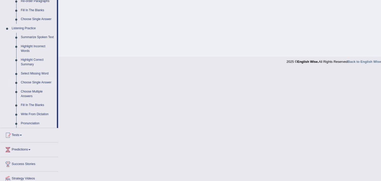
click at [38, 82] on link "Choose Single Answer" at bounding box center [38, 82] width 38 height 9
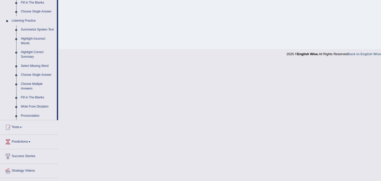
scroll to position [217, 0]
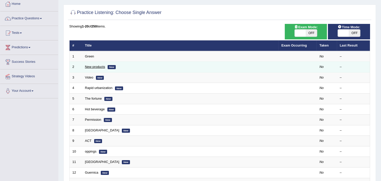
click at [97, 65] on link "New products" at bounding box center [95, 67] width 20 height 4
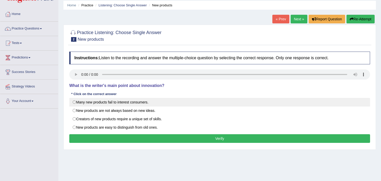
scroll to position [28, 0]
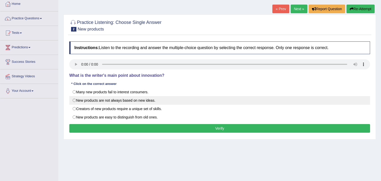
click at [74, 100] on label "New products are not always based on new ideas." at bounding box center [219, 100] width 301 height 9
radio input "true"
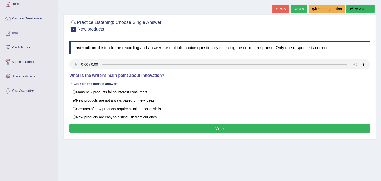
click at [194, 128] on button "Verify" at bounding box center [219, 128] width 301 height 9
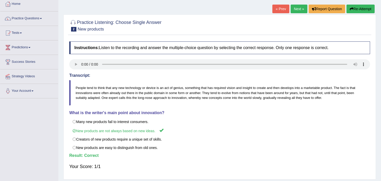
click at [299, 11] on link "Next »" at bounding box center [298, 9] width 17 height 9
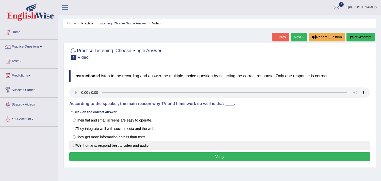
click at [73, 145] on label "We, humans, respond best to video and audio." at bounding box center [219, 145] width 301 height 9
radio input "true"
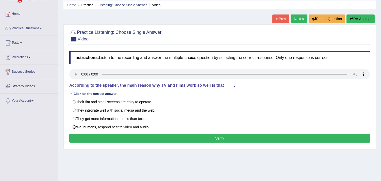
scroll to position [28, 0]
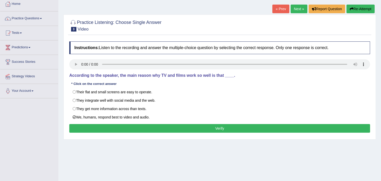
click at [177, 129] on button "Verify" at bounding box center [219, 128] width 301 height 9
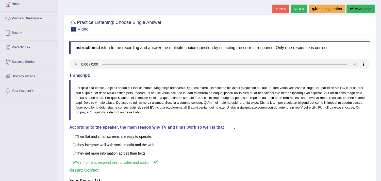
click at [24, 19] on link "Practice Questions" at bounding box center [29, 17] width 58 height 13
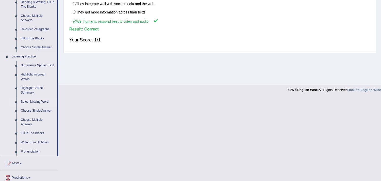
scroll to position [197, 0]
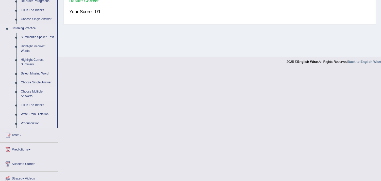
click at [30, 92] on link "Choose Multiple Answers" at bounding box center [38, 93] width 38 height 13
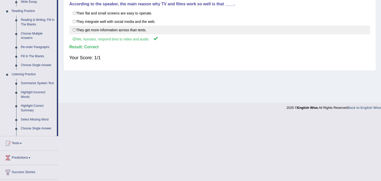
scroll to position [193, 0]
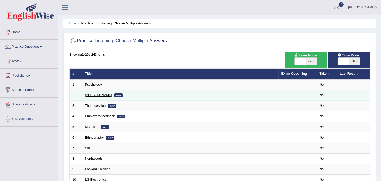
click at [90, 95] on link "Jodie" at bounding box center [98, 95] width 27 height 4
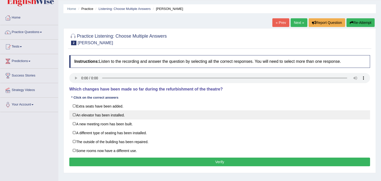
scroll to position [28, 0]
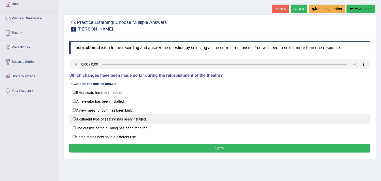
click at [74, 119] on label "A different type of seating has been installed." at bounding box center [219, 118] width 301 height 9
checkbox input "true"
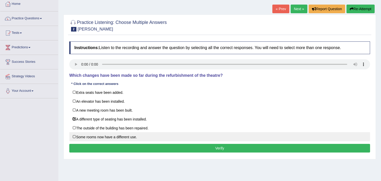
click at [77, 138] on label "Some rooms now have a different use." at bounding box center [219, 136] width 301 height 9
checkbox input "true"
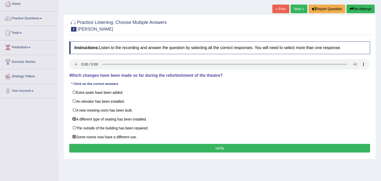
click at [219, 150] on button "Verify" at bounding box center [219, 148] width 301 height 9
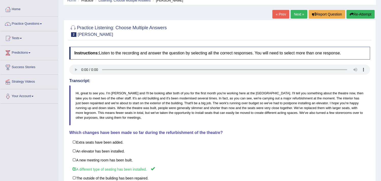
scroll to position [9, 0]
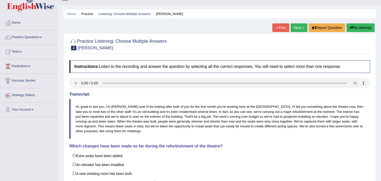
click at [293, 27] on link "Next »" at bounding box center [298, 27] width 17 height 9
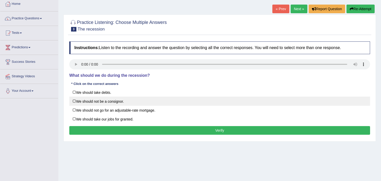
click at [73, 99] on label "We should not be a consignor." at bounding box center [219, 100] width 301 height 9
checkbox input "true"
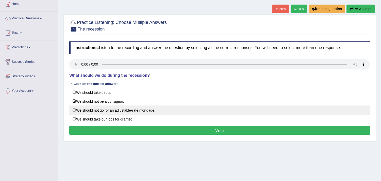
click at [73, 109] on label "We should not go for an adjustable-rate mortgage." at bounding box center [219, 109] width 301 height 9
checkbox input "true"
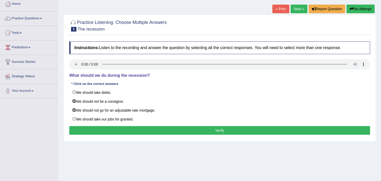
click at [227, 130] on button "Verify" at bounding box center [219, 130] width 301 height 9
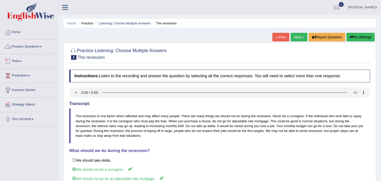
click at [19, 44] on link "Practice Questions" at bounding box center [29, 46] width 58 height 13
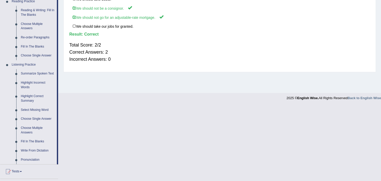
scroll to position [169, 0]
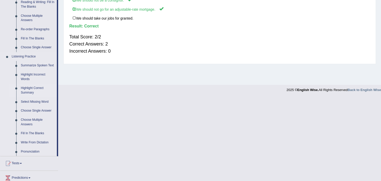
click at [30, 88] on link "Highlight Correct Summary" at bounding box center [38, 89] width 38 height 13
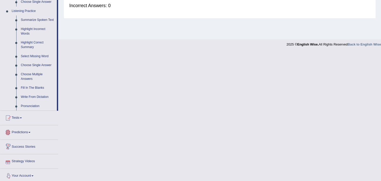
scroll to position [217, 0]
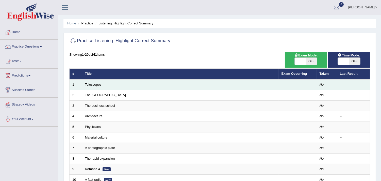
click at [96, 84] on link "Telescopes" at bounding box center [93, 84] width 16 height 4
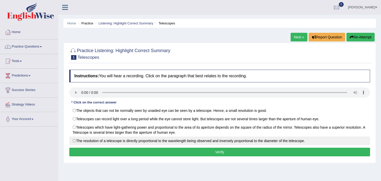
click at [75, 141] on label "The resolution of a telescope is directly proportional to the wavelength being …" at bounding box center [219, 140] width 301 height 9
radio input "true"
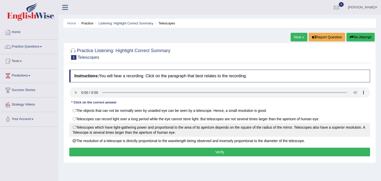
click at [76, 128] on label "Telescopes which have light-gathering power and proportional to the area of its…" at bounding box center [219, 130] width 301 height 14
radio input "true"
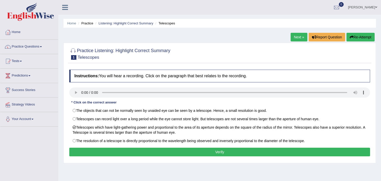
click at [205, 151] on button "Verify" at bounding box center [219, 151] width 301 height 9
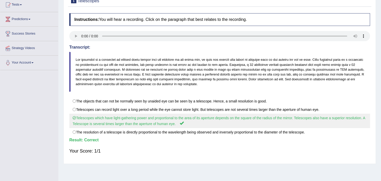
scroll to position [28, 0]
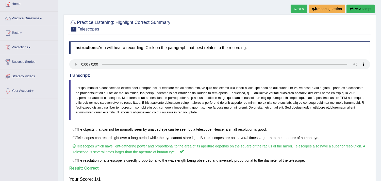
click at [293, 9] on link "Next »" at bounding box center [298, 9] width 17 height 9
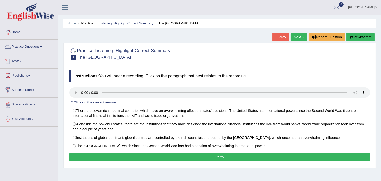
click at [26, 47] on link "Practice Questions" at bounding box center [29, 46] width 58 height 13
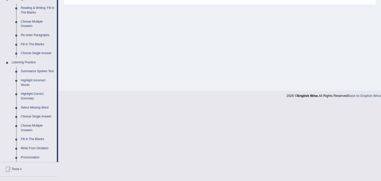
scroll to position [197, 0]
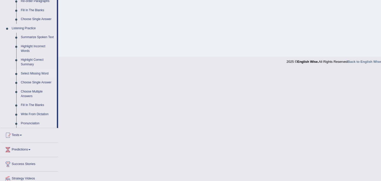
click at [39, 73] on link "Select Missing Word" at bounding box center [38, 73] width 38 height 9
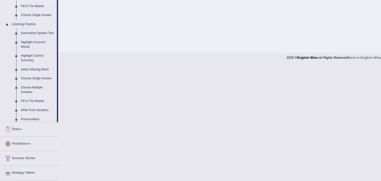
scroll to position [217, 0]
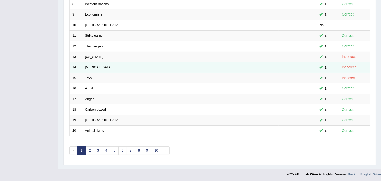
scroll to position [155, 0]
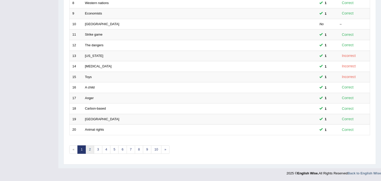
click at [89, 149] on link "2" at bounding box center [89, 149] width 8 height 8
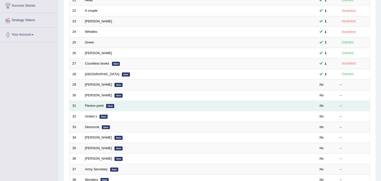
scroll to position [84, 0]
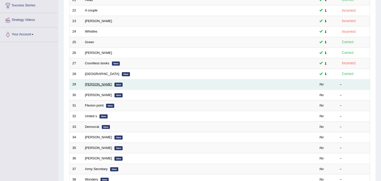
click at [88, 83] on link "[PERSON_NAME]" at bounding box center [98, 84] width 27 height 4
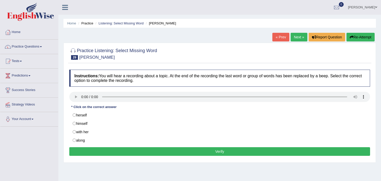
scroll to position [28, 0]
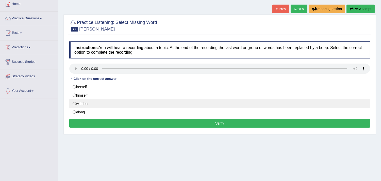
click at [85, 104] on label "with her" at bounding box center [219, 103] width 301 height 9
radio input "true"
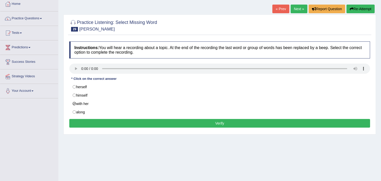
click at [199, 125] on button "Verify" at bounding box center [219, 123] width 301 height 9
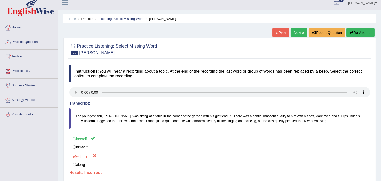
scroll to position [0, 0]
